Goal: Feedback & Contribution: Submit feedback/report problem

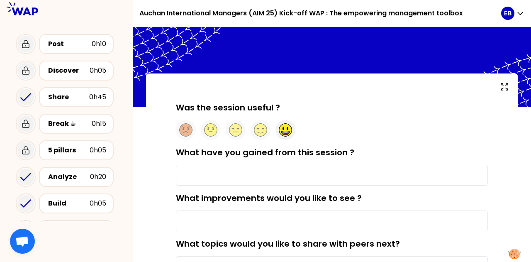
click at [288, 127] on ellipse at bounding box center [288, 128] width 2 height 3
click at [267, 177] on input "What have you gained from this session ?" at bounding box center [332, 175] width 312 height 21
click at [254, 175] on input "New experience, concetps, success" at bounding box center [332, 175] width 312 height 21
drag, startPoint x: 266, startPoint y: 175, endPoint x: 232, endPoint y: 175, distance: 34.0
click at [232, 175] on input "New experience, concetps, success" at bounding box center [332, 175] width 312 height 21
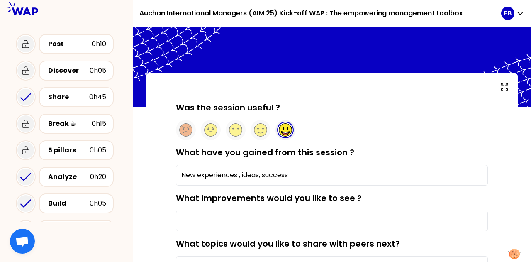
click at [298, 176] on input "New experiences , ideas, success" at bounding box center [332, 175] width 312 height 21
type input "New experiences , ideas, success"
click at [260, 224] on input "What improvements would you like to see ?" at bounding box center [332, 220] width 312 height 21
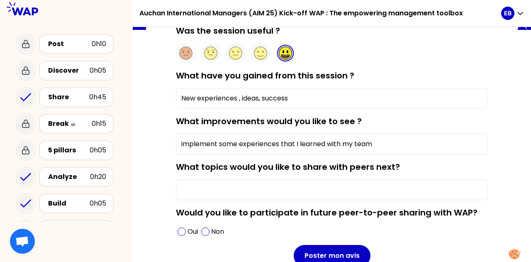
scroll to position [82, 0]
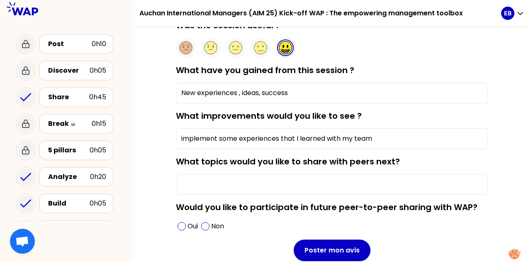
click at [182, 137] on input "implement some experiences that I learned with my team" at bounding box center [332, 138] width 312 height 21
click at [387, 135] on input "Implement some experiences that I learned with my team" at bounding box center [332, 138] width 312 height 21
type input "Implement some experiences that I learned with my team"
click at [347, 186] on input "What topics would you like to share with peers next?" at bounding box center [332, 184] width 312 height 21
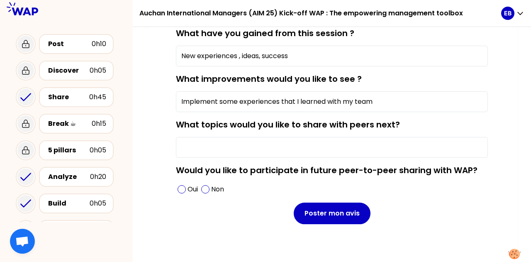
scroll to position [123, 0]
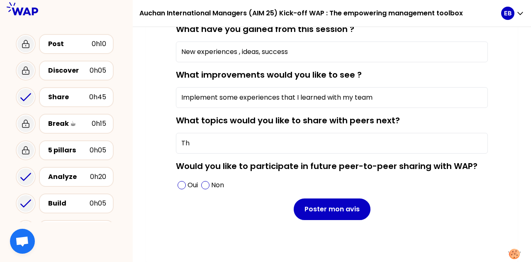
type input "T"
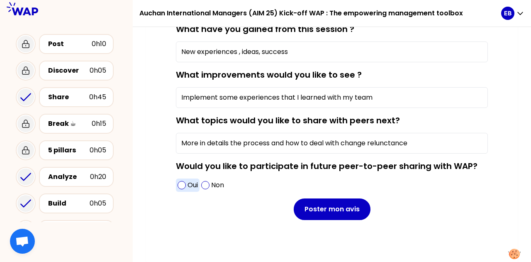
type input "More in details the process and how to deal with change relunctance"
click at [182, 184] on span at bounding box center [181, 185] width 8 height 8
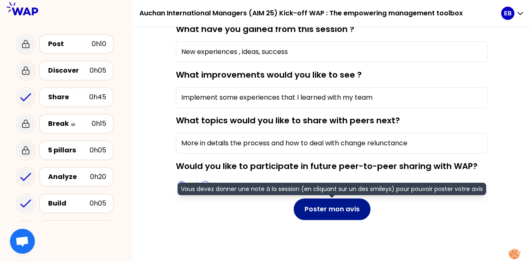
click at [330, 216] on button "Poster mon avis" at bounding box center [332, 209] width 77 height 22
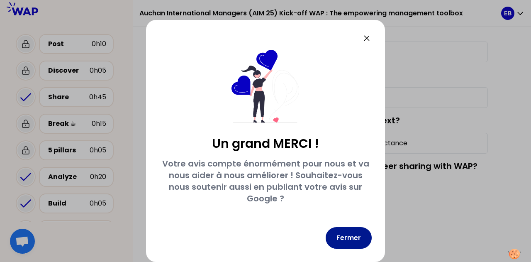
click at [345, 242] on button "Fermer" at bounding box center [349, 238] width 46 height 22
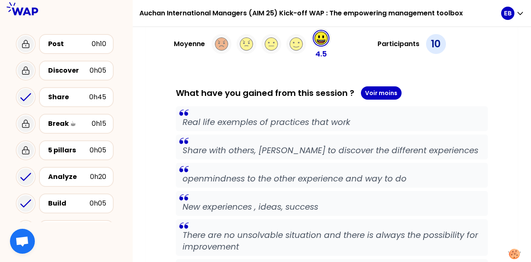
click at [322, 41] on icon at bounding box center [320, 42] width 7 height 2
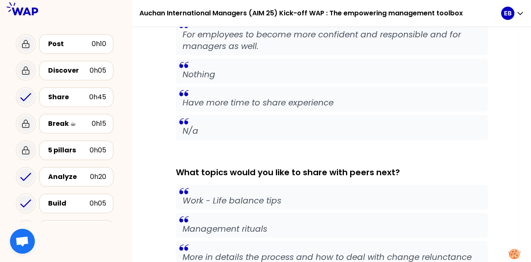
scroll to position [0, 0]
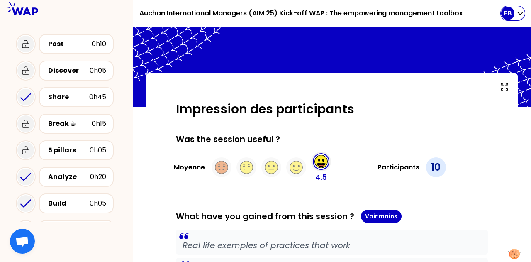
click at [510, 11] on p "EB" at bounding box center [507, 13] width 7 height 8
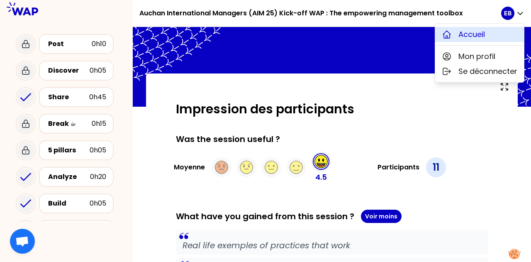
click at [468, 37] on span "Accueil" at bounding box center [471, 35] width 27 height 12
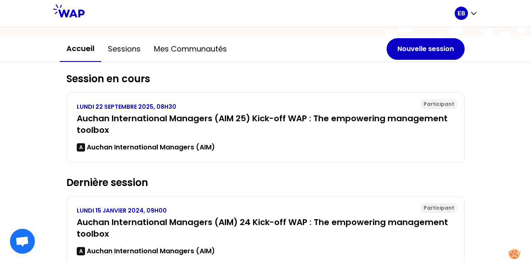
scroll to position [100, 0]
